Goal: Task Accomplishment & Management: Use online tool/utility

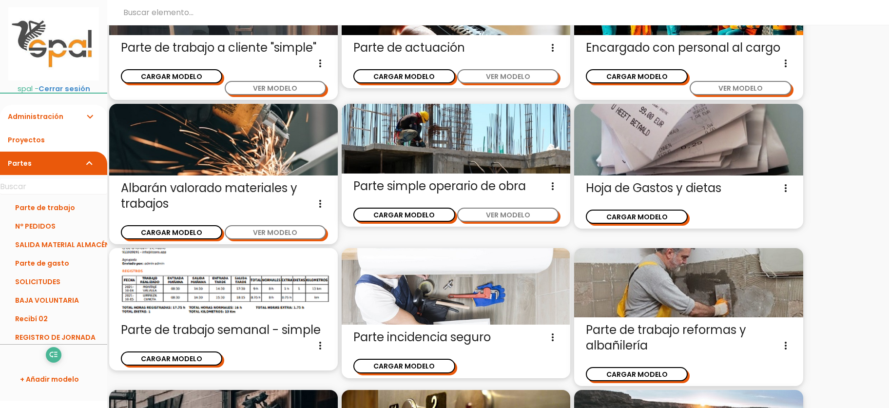
scroll to position [283, 0]
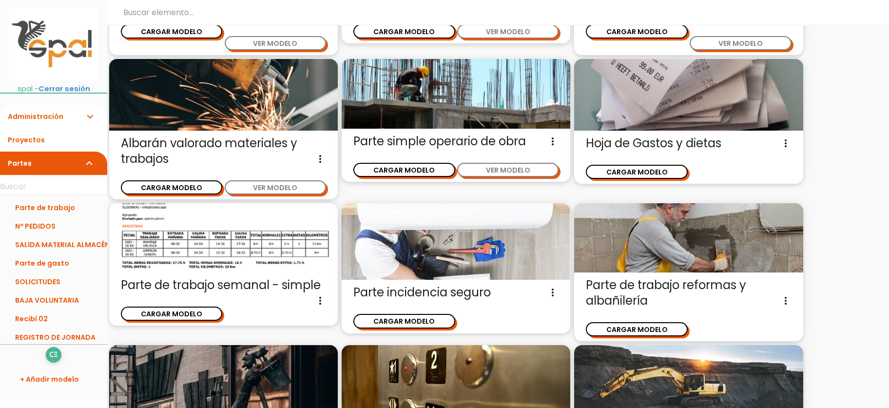
click at [217, 235] on img at bounding box center [223, 237] width 229 height 69
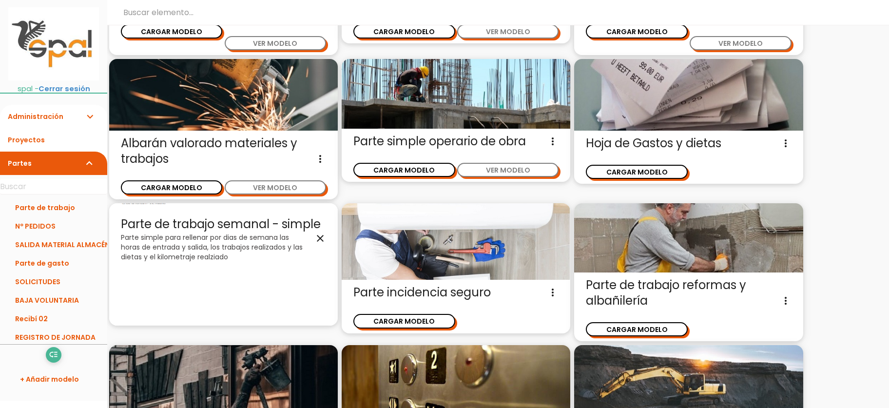
click at [217, 235] on div "Parte de trabajo semanal - simple ESCOGER MODELO Parte simple para rellenar por…" at bounding box center [223, 264] width 229 height 122
drag, startPoint x: 217, startPoint y: 235, endPoint x: 222, endPoint y: 299, distance: 64.5
click at [222, 299] on div "Parte de trabajo semanal - simple close Parte simple para rellenar por dias de …" at bounding box center [223, 264] width 229 height 122
click at [283, 253] on p "Parte simple para rellenar por dias de semana las horas de entrada y salida, lo…" at bounding box center [223, 246] width 205 height 29
click at [235, 262] on div "Parte de trabajo semanal - simple close Parte simple para rellenar por dias de …" at bounding box center [223, 264] width 229 height 122
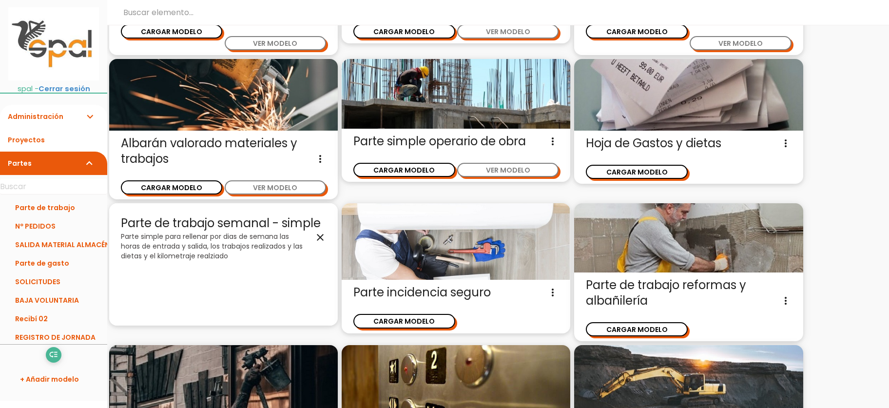
click at [225, 280] on div "Parte de trabajo semanal - simple close Parte simple para rellenar por dias de …" at bounding box center [223, 264] width 229 height 122
click at [319, 240] on icon "close" at bounding box center [320, 238] width 12 height 12
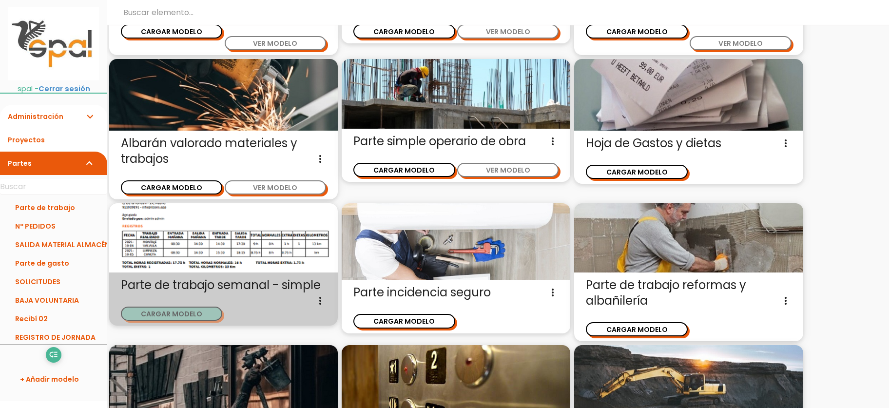
click at [195, 315] on button "CARGAR MODELO" at bounding box center [171, 314] width 101 height 14
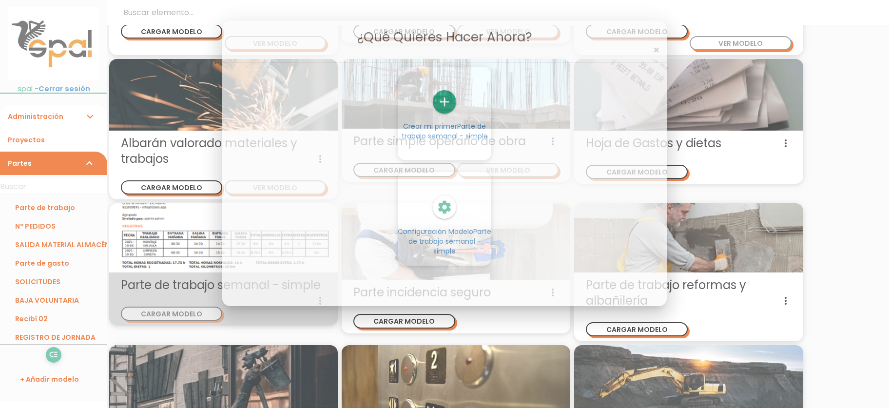
scroll to position [0, 0]
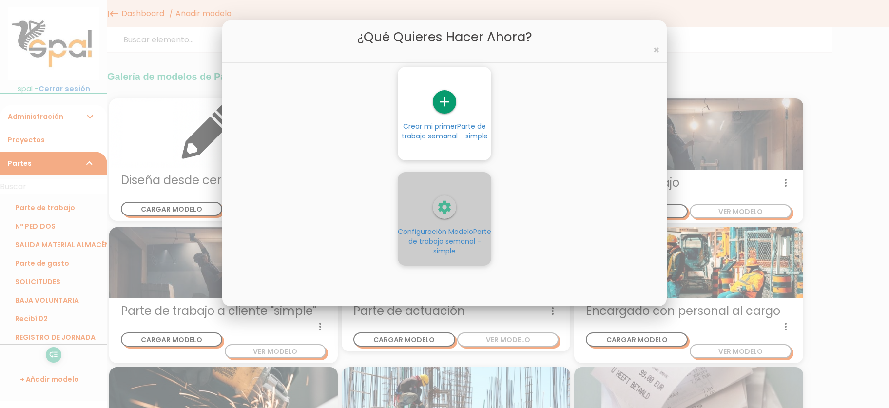
click at [439, 209] on icon "settings" at bounding box center [444, 207] width 23 height 23
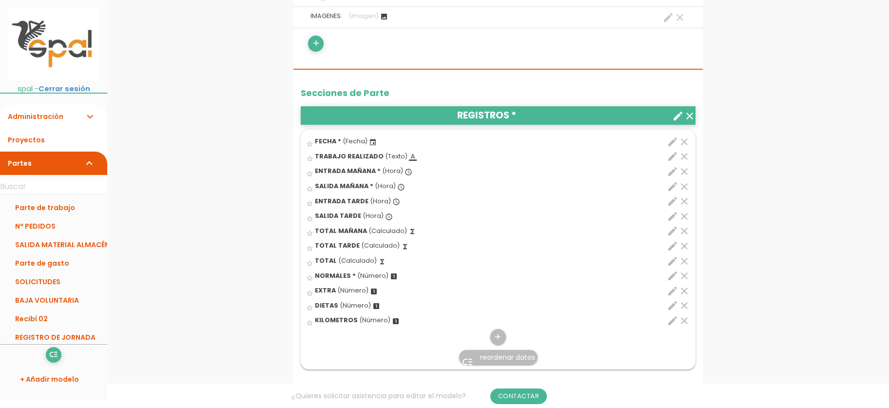
scroll to position [312, 0]
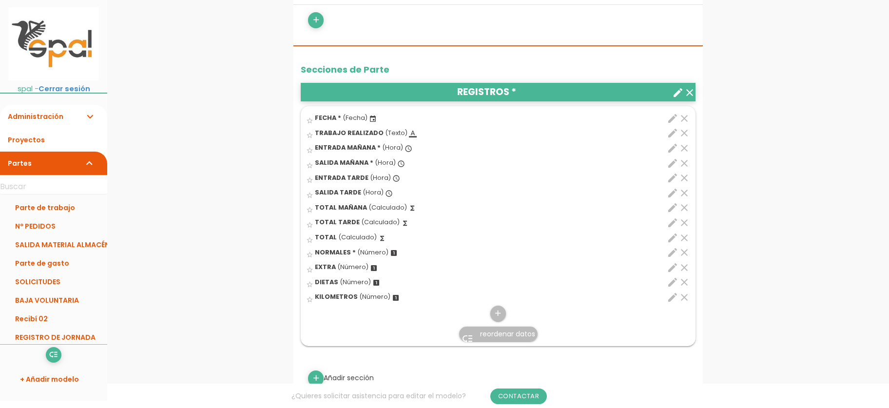
click at [683, 267] on icon "clear" at bounding box center [685, 268] width 12 height 12
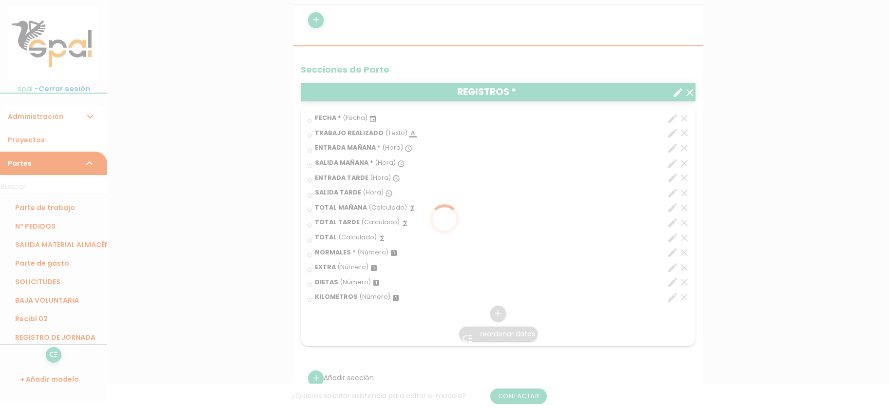
scroll to position [0, 0]
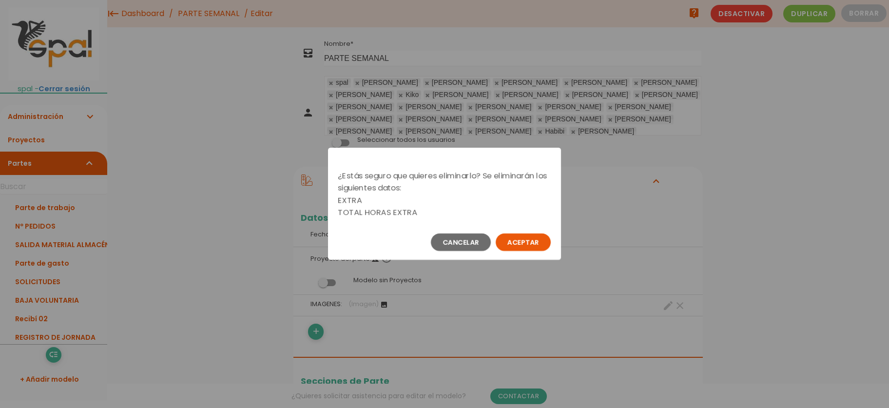
click at [531, 248] on button "Aceptar" at bounding box center [523, 243] width 55 height 18
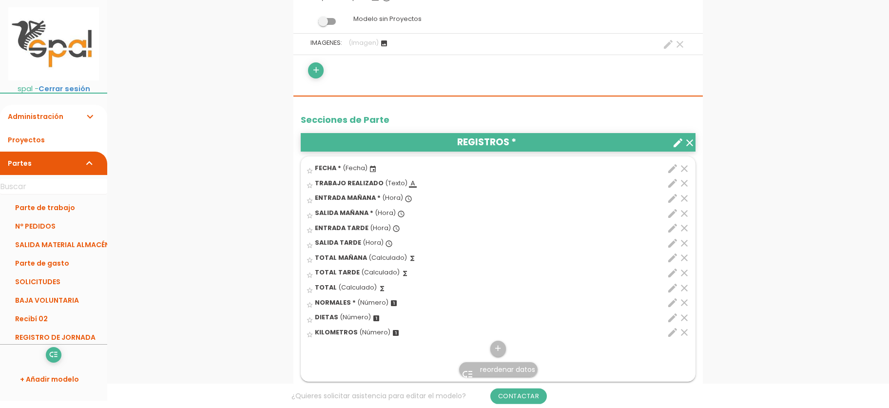
scroll to position [263, 0]
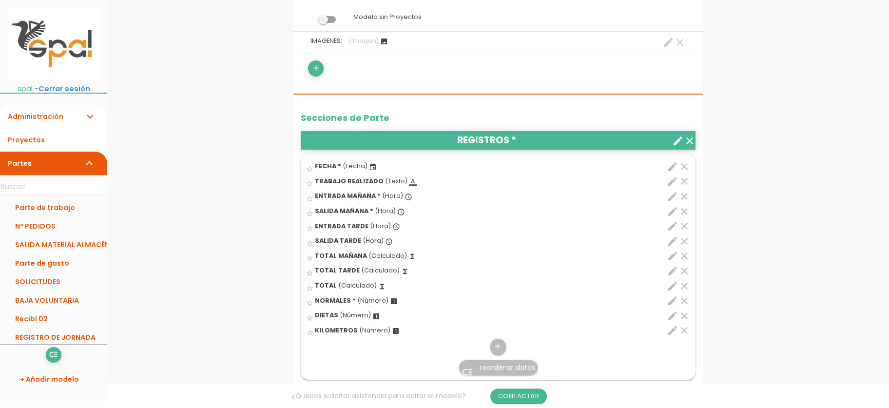
click at [681, 318] on icon "clear" at bounding box center [685, 316] width 12 height 12
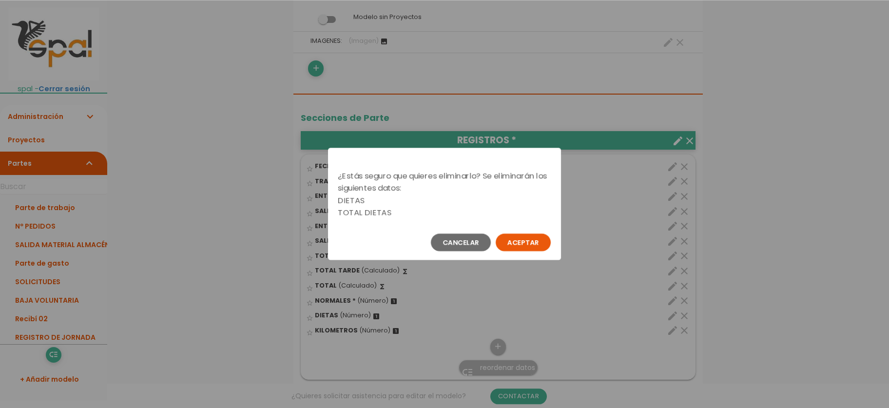
scroll to position [0, 0]
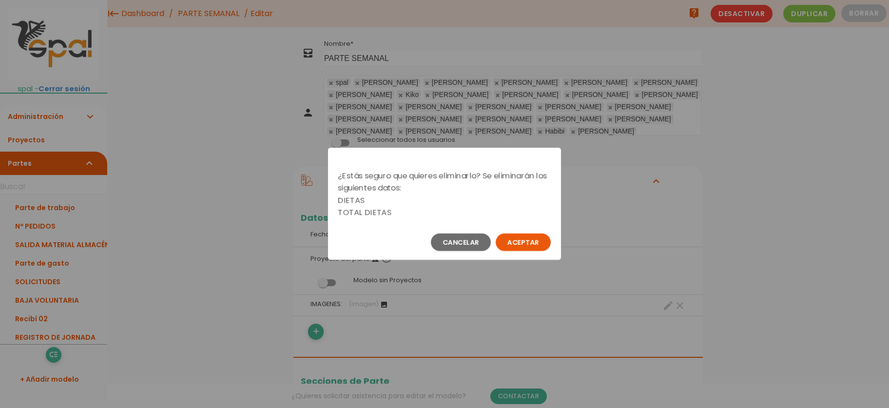
click at [523, 244] on button "Aceptar" at bounding box center [523, 243] width 55 height 18
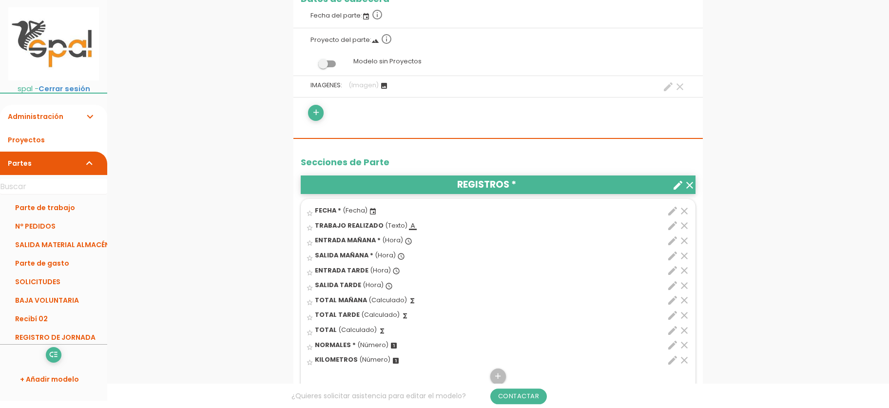
scroll to position [223, 0]
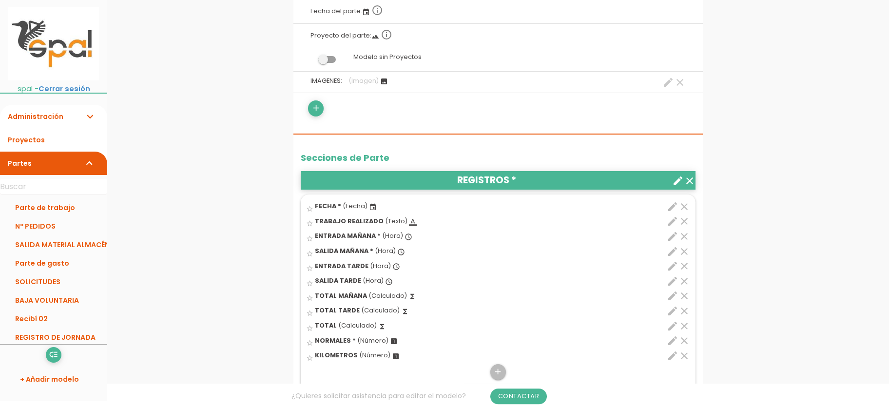
click at [686, 354] on icon "clear" at bounding box center [685, 356] width 12 height 12
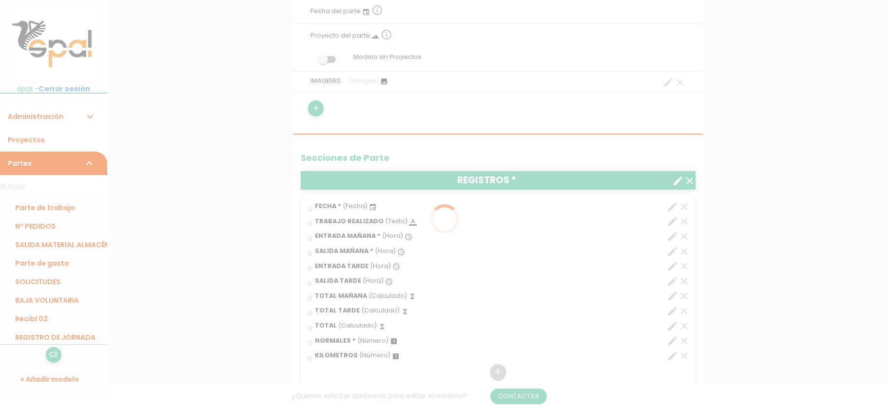
scroll to position [0, 0]
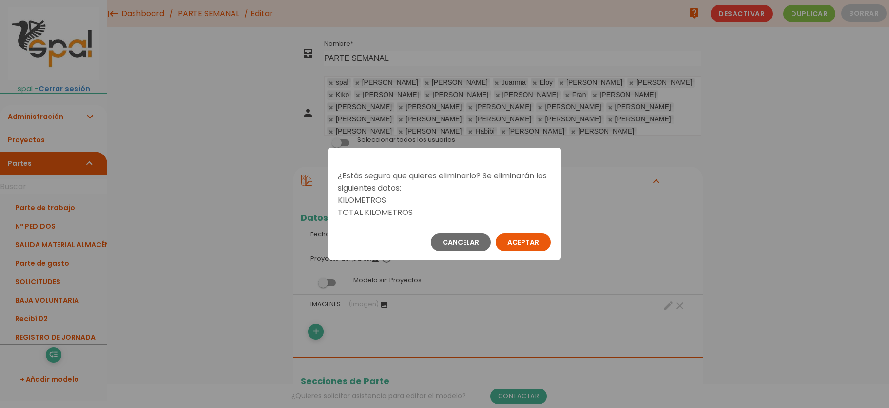
click at [529, 245] on button "Aceptar" at bounding box center [523, 243] width 55 height 18
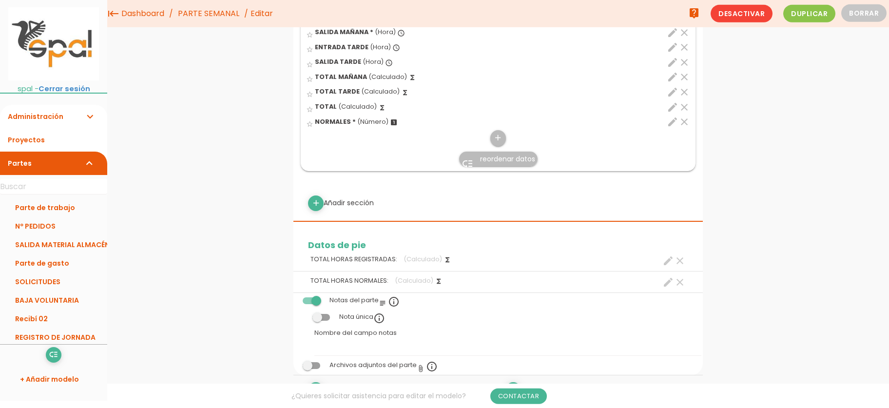
scroll to position [416, 0]
click at [679, 280] on icon "clear" at bounding box center [680, 281] width 12 height 12
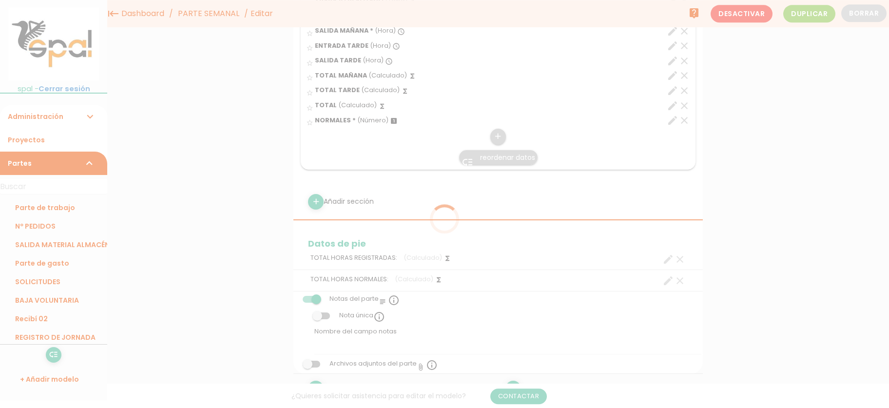
scroll to position [0, 0]
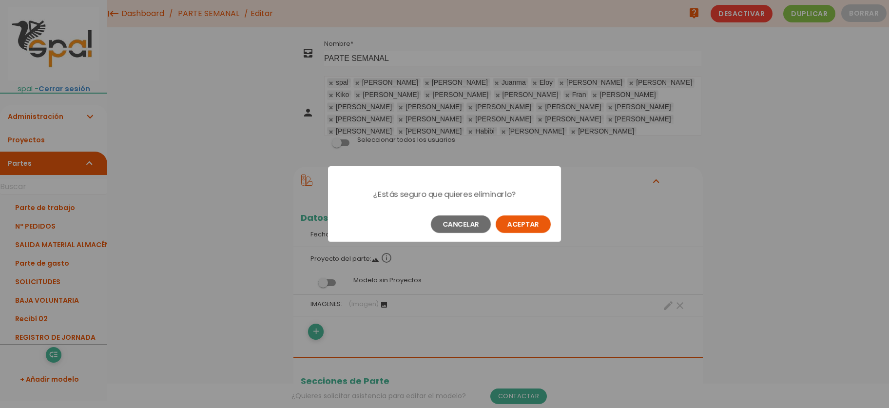
click at [536, 230] on button "Aceptar" at bounding box center [523, 225] width 55 height 18
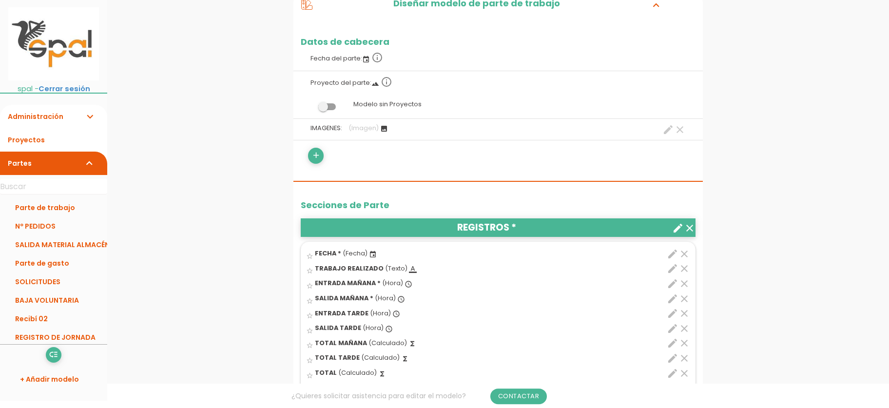
scroll to position [190, 0]
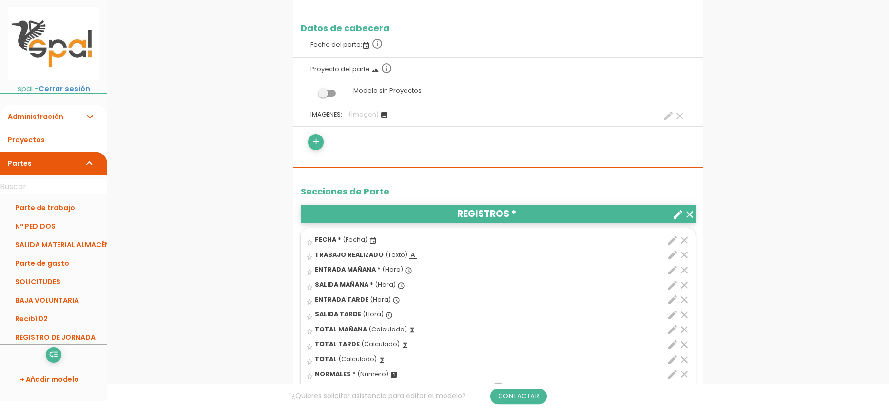
click at [377, 254] on span "TRABAJO REALIZADO" at bounding box center [349, 255] width 69 height 8
click at [0, 0] on input "star_border" at bounding box center [0, 0] width 0 height 0
click at [410, 259] on icon "format_color_text" at bounding box center [413, 256] width 8 height 8
click at [0, 0] on input "star" at bounding box center [0, 0] width 0 height 0
click at [669, 255] on icon "edit" at bounding box center [673, 255] width 12 height 12
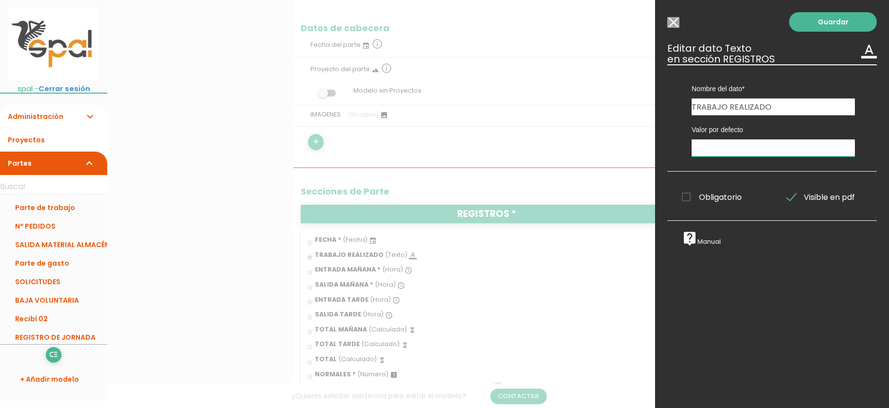
click at [745, 152] on input "text" at bounding box center [773, 147] width 163 height 17
drag, startPoint x: 785, startPoint y: 137, endPoint x: 766, endPoint y: 153, distance: 24.5
click at [766, 153] on div "Valor por defecto" at bounding box center [774, 135] width 178 height 41
click at [766, 153] on input "text" at bounding box center [773, 147] width 163 height 17
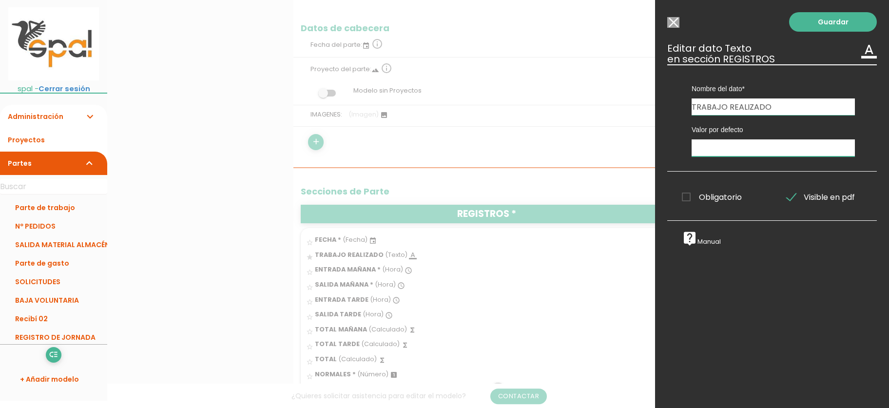
click at [766, 153] on input "text" at bounding box center [773, 147] width 163 height 17
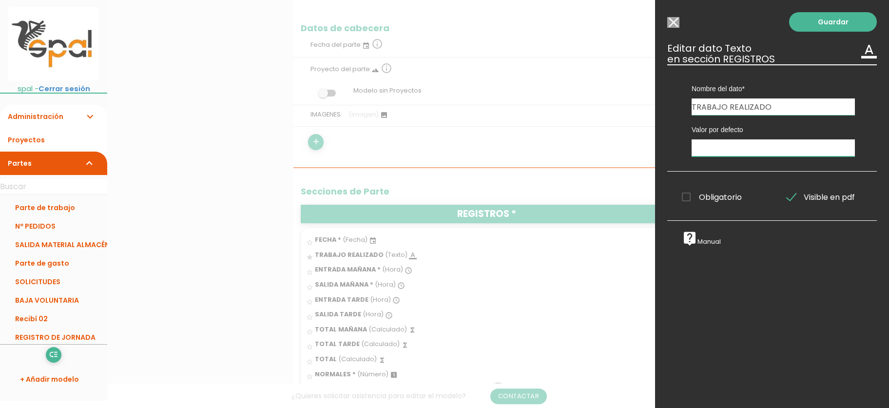
click at [766, 153] on input "text" at bounding box center [773, 147] width 163 height 17
click at [676, 27] on input "Seleccionar todos los usuarios" at bounding box center [673, 22] width 12 height 11
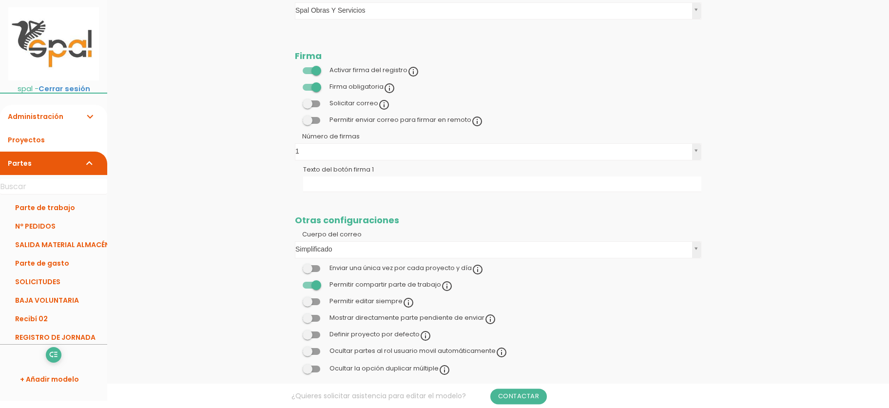
scroll to position [882, 0]
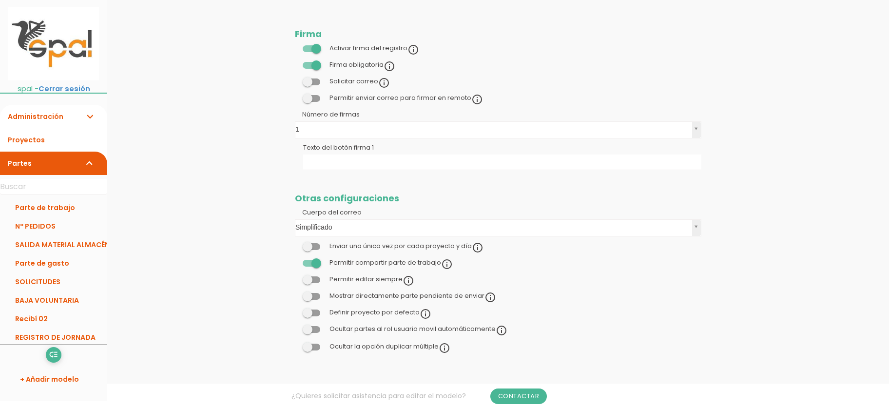
click at [311, 300] on div "Mostrar directamente parte pendiente de enviar info_outline" at bounding box center [395, 297] width 201 height 12
click at [306, 297] on span at bounding box center [312, 296] width 18 height 7
click at [295, 294] on input "checkbox" at bounding box center [295, 294] width 0 height 0
click at [314, 346] on span at bounding box center [312, 347] width 18 height 7
click at [295, 344] on input "checkbox" at bounding box center [295, 344] width 0 height 0
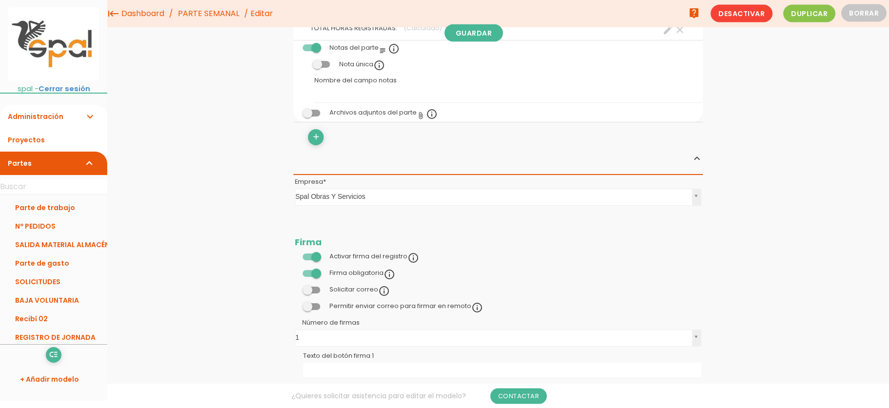
scroll to position [636, 0]
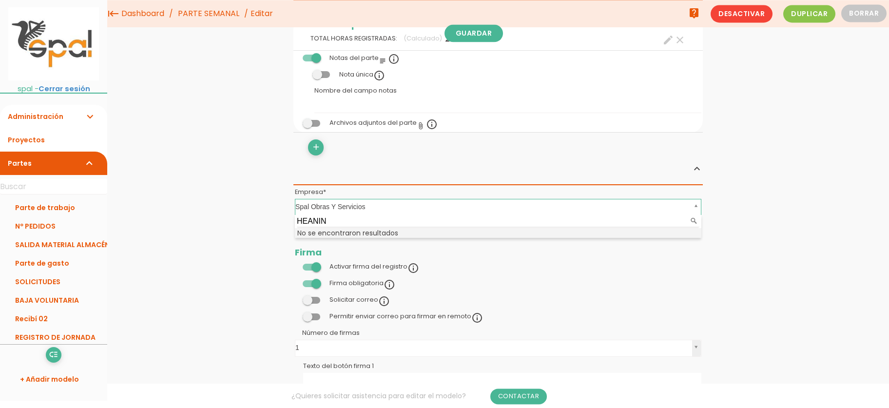
type input "HEANING"
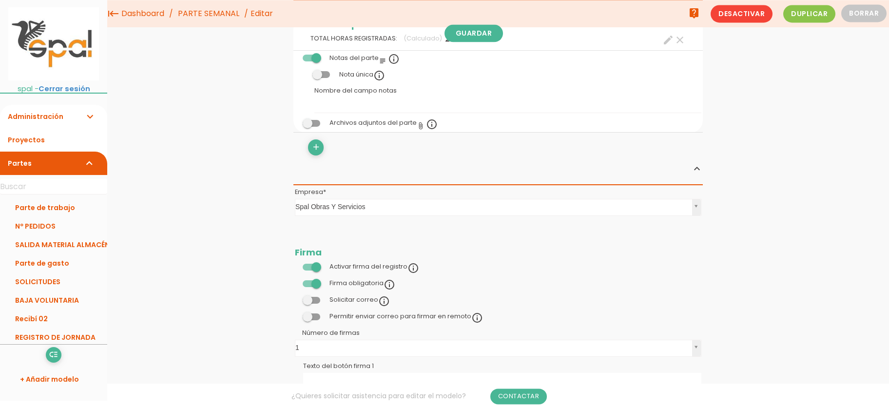
click at [89, 117] on icon "expand_more" at bounding box center [90, 116] width 12 height 23
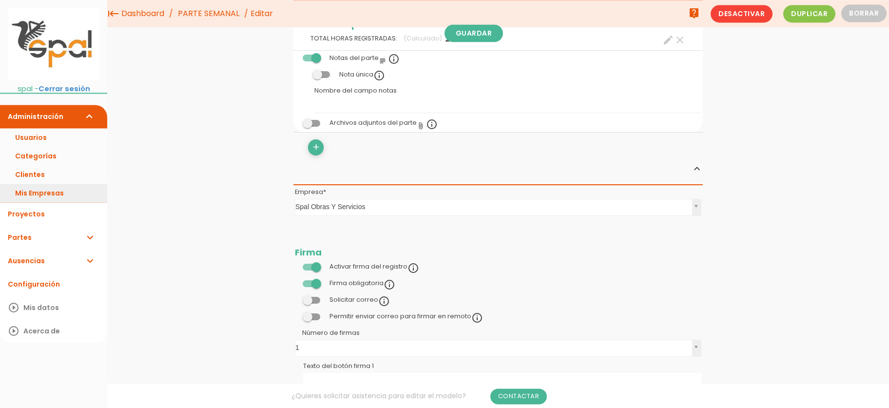
click at [77, 191] on link "Mis Empresas" at bounding box center [53, 193] width 107 height 19
